Goal: Find specific page/section: Find specific page/section

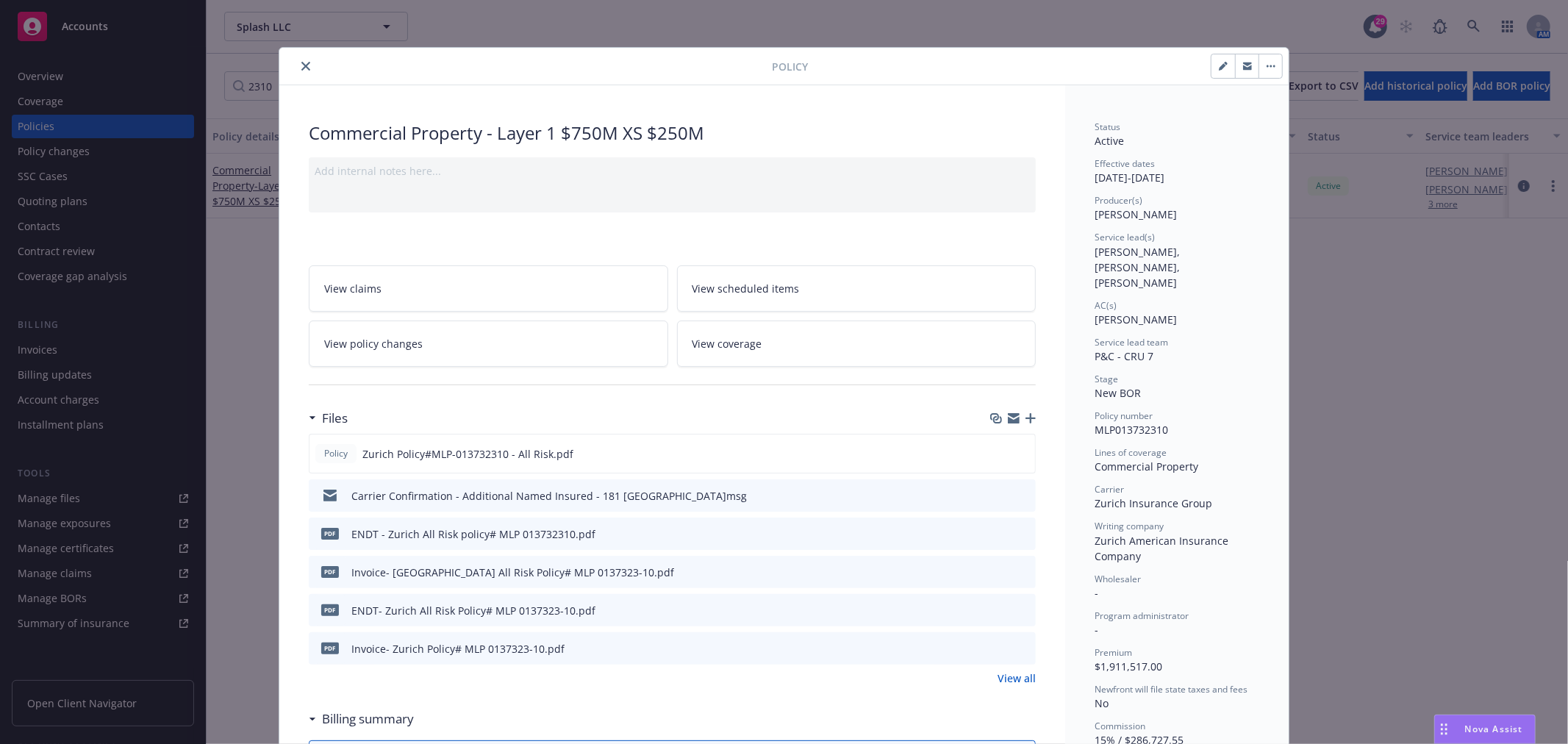
click at [301, 67] on icon "close" at bounding box center [306, 66] width 9 height 9
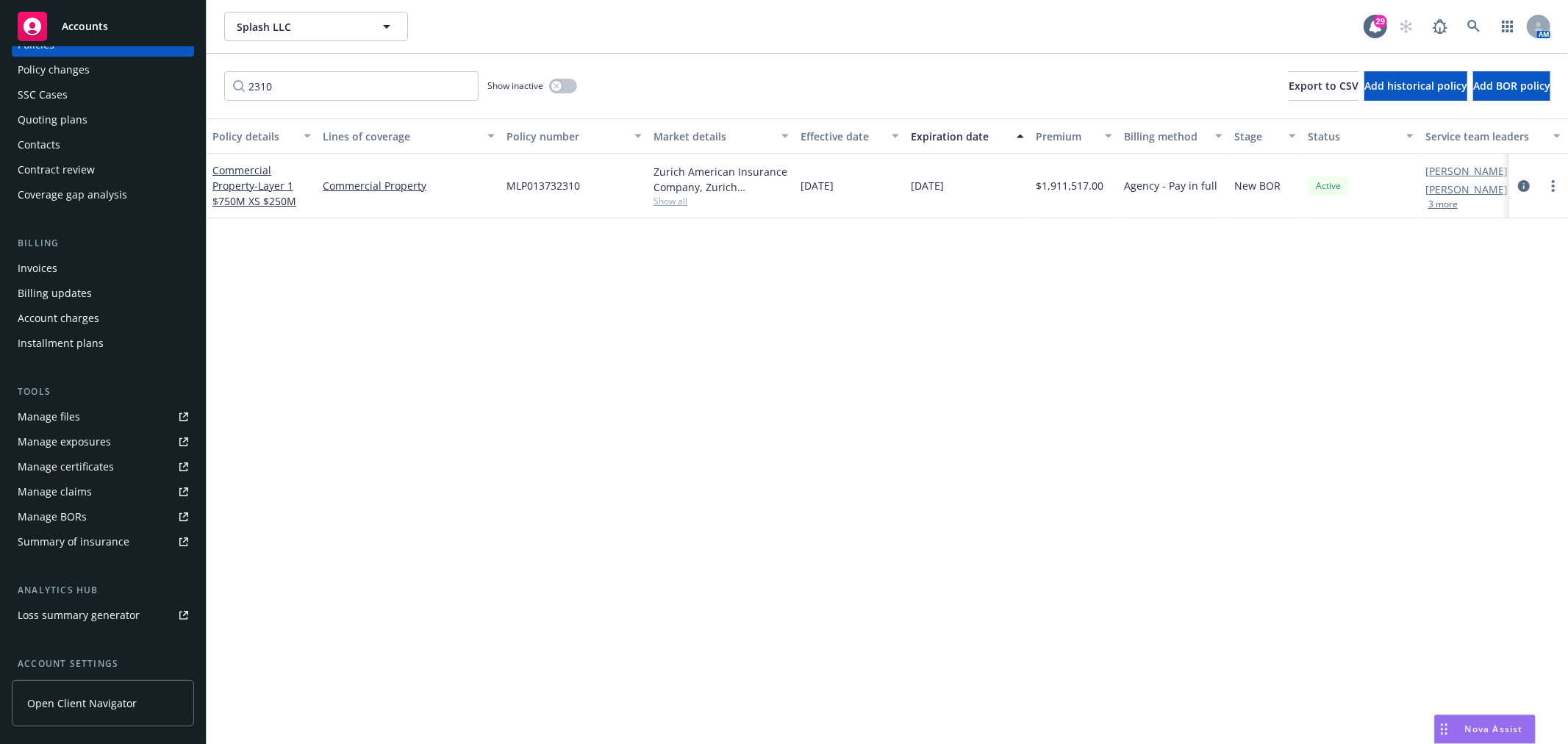
click at [297, 68] on div "2310 Show inactive Export to CSV Add historical policy Add BOR policy" at bounding box center [888, 86] width 1362 height 65
click at [49, 269] on div "Invoices" at bounding box center [37, 268] width 39 height 24
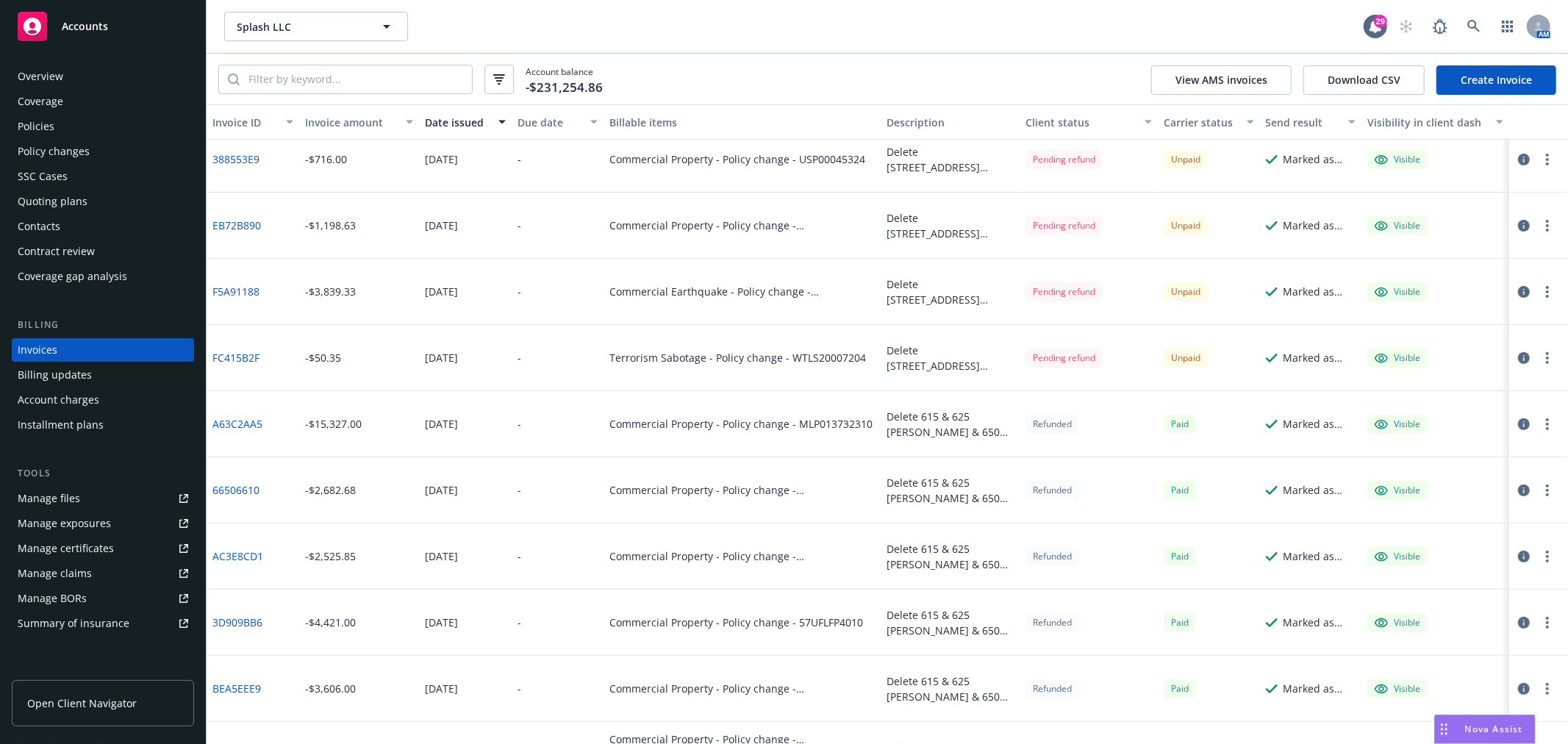
scroll to position [490, 0]
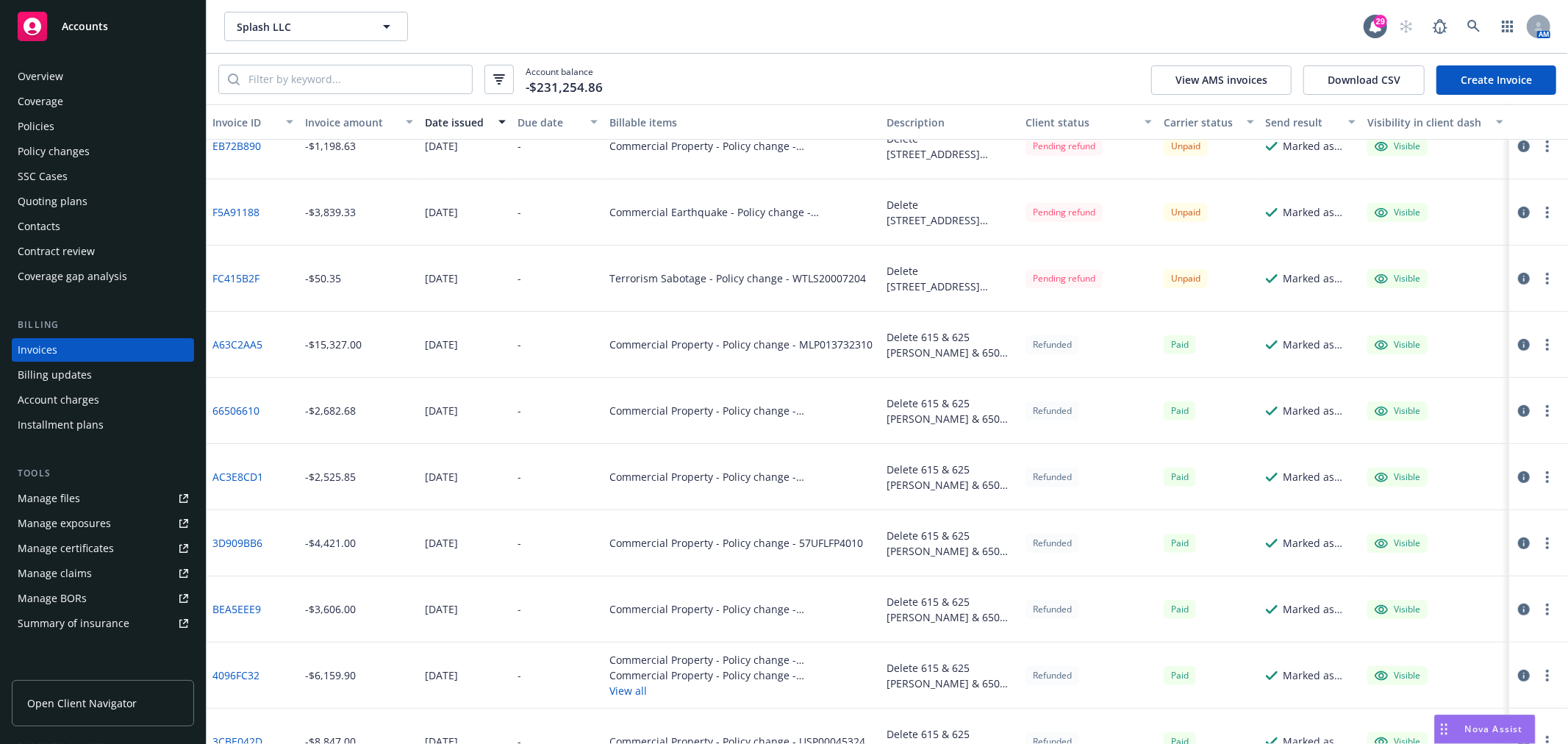
drag, startPoint x: 593, startPoint y: 34, endPoint x: 644, endPoint y: 1, distance: 60.7
click at [593, 34] on div "Splash LLC Splash LLC" at bounding box center [794, 27] width 1140 height 29
